Goal: Go to known website: Go to known website

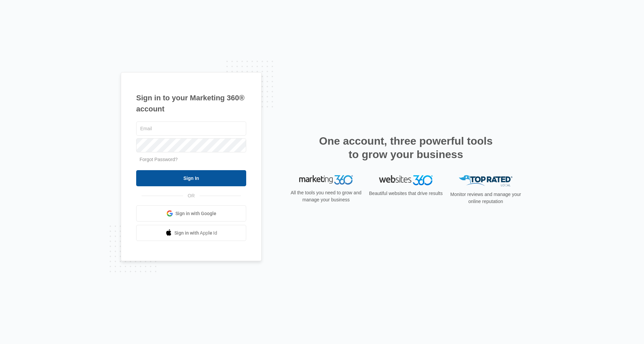
type input "[PERSON_NAME][DOMAIN_NAME][EMAIL_ADDRESS][DOMAIN_NAME]"
click at [221, 179] on input "Sign In" at bounding box center [191, 178] width 110 height 16
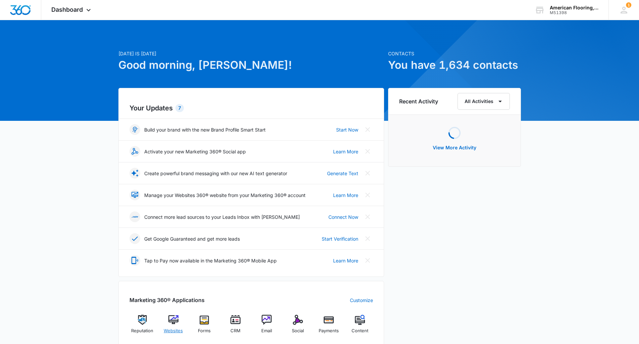
click at [177, 322] on img at bounding box center [173, 319] width 10 height 10
